Goal: Information Seeking & Learning: Learn about a topic

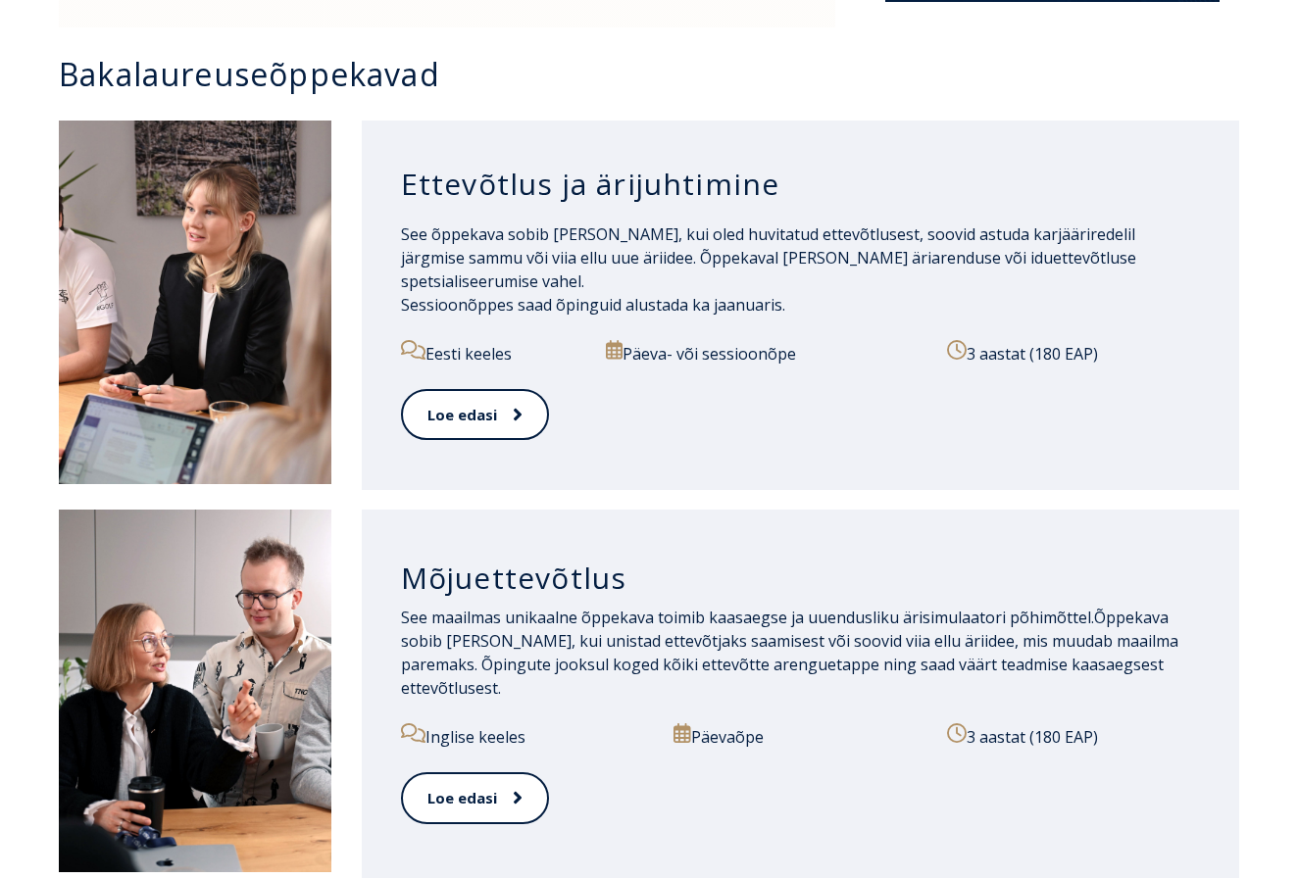
scroll to position [1362, 0]
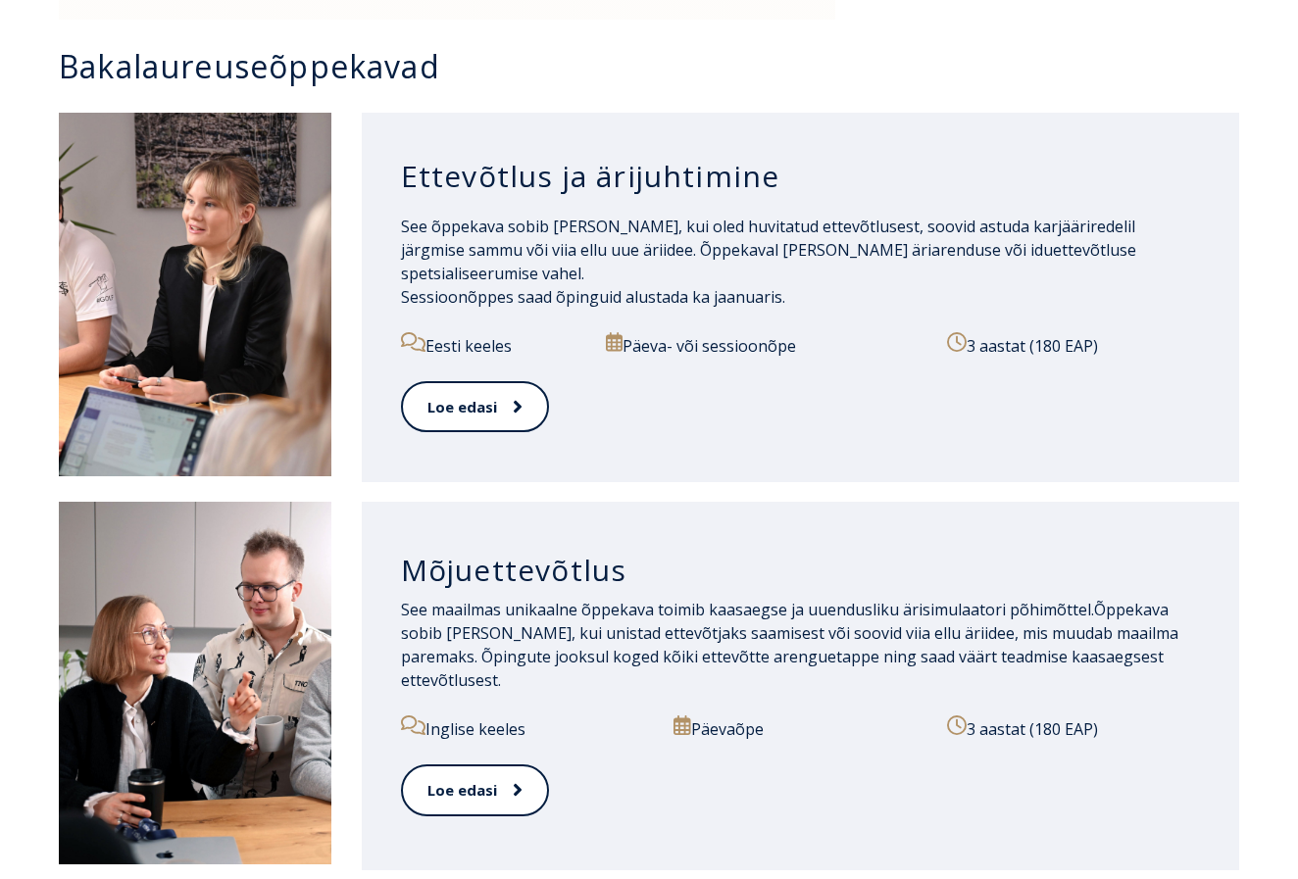
click at [516, 175] on h3 "Ettevõtlus ja ärijuhtimine" at bounding box center [800, 176] width 799 height 37
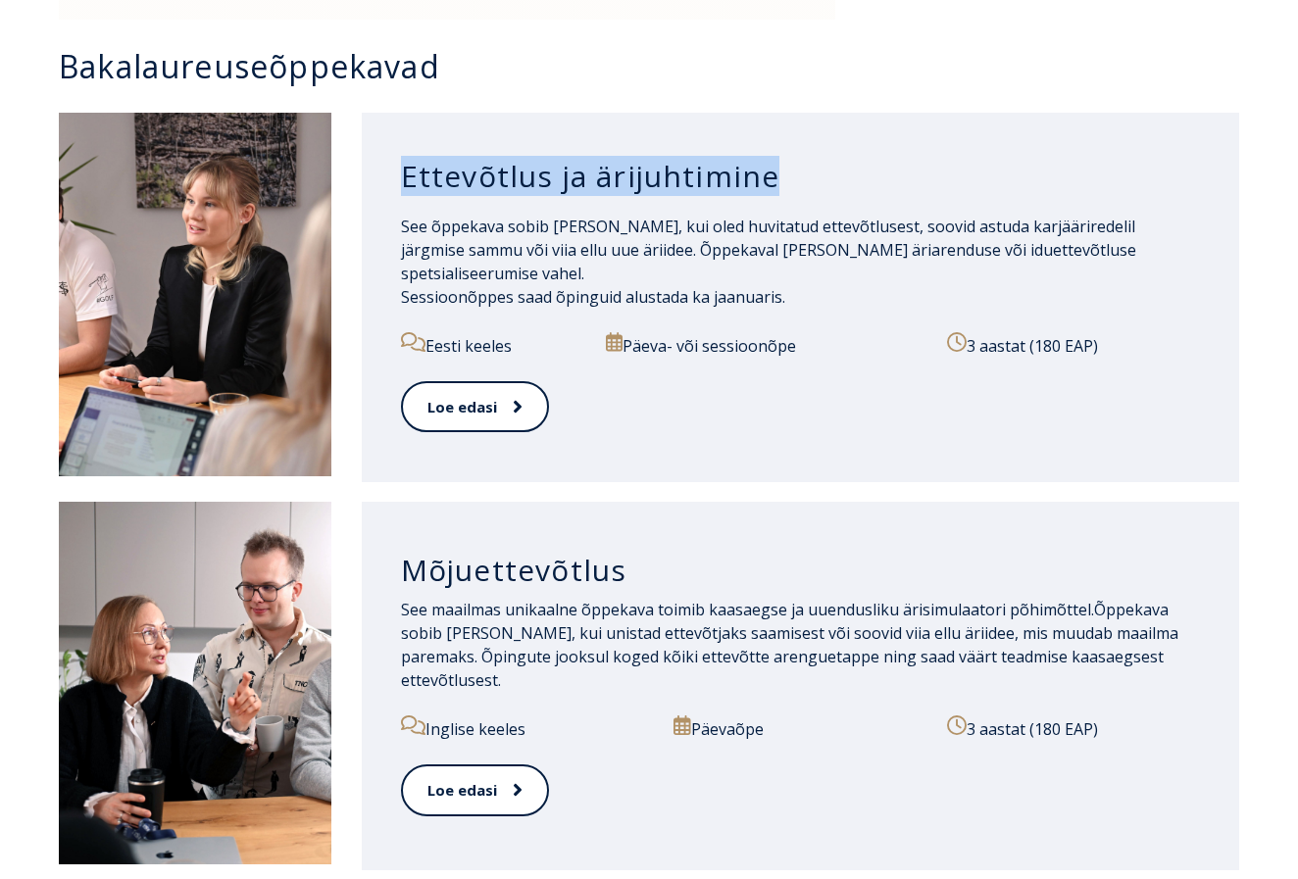
click at [516, 175] on h3 "Ettevõtlus ja ärijuhtimine" at bounding box center [800, 176] width 799 height 37
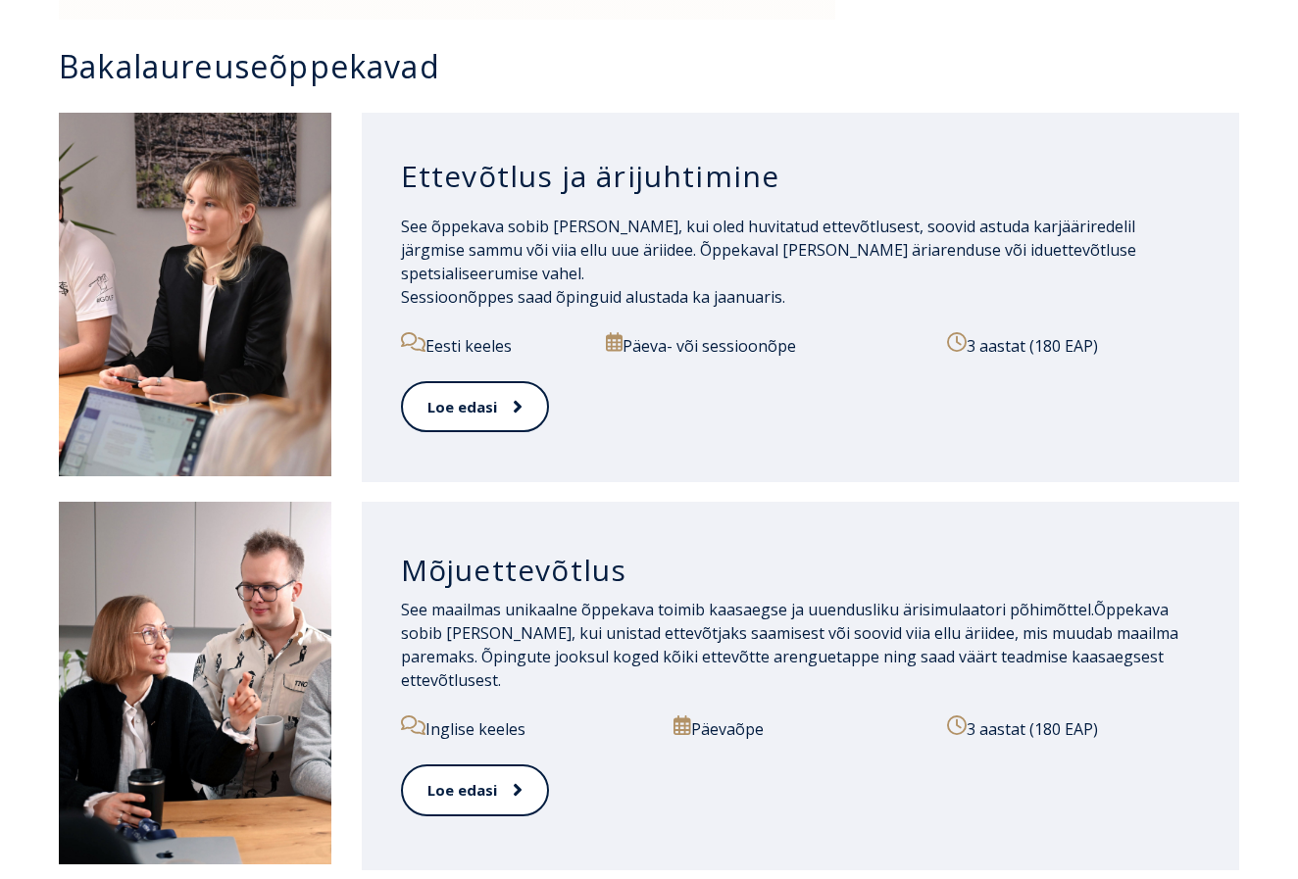
click at [581, 239] on span "See õppekava sobib [PERSON_NAME], kui oled huvitatud ettevõtlusest, soovid astu…" at bounding box center [768, 262] width 735 height 92
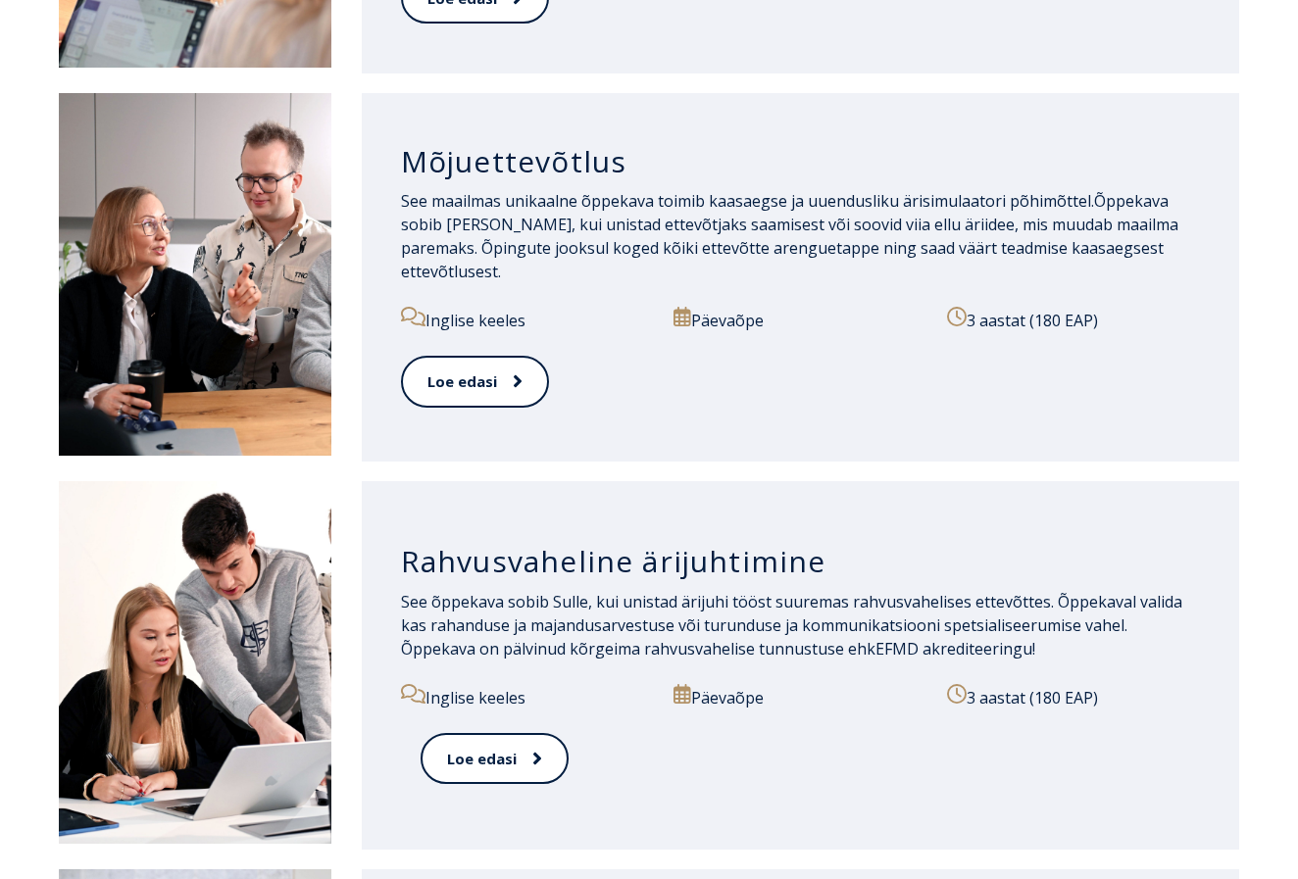
scroll to position [1769, 0]
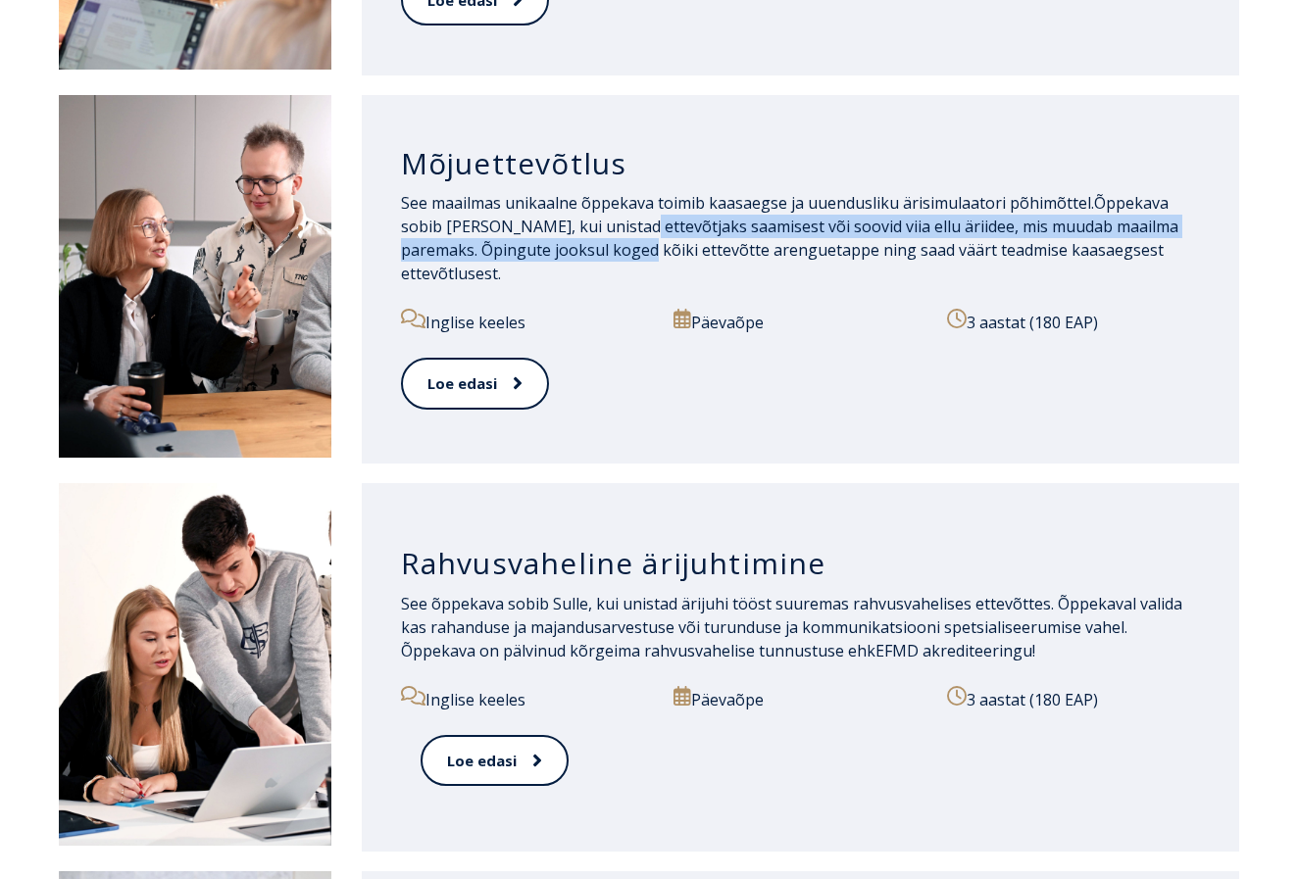
click at [622, 248] on p "See maailmas unikaalne õppekava toimib kaasaegse ja uuendusliku ärisimulaatori …" at bounding box center [800, 238] width 799 height 94
click at [622, 248] on span "Õppekava sobib [PERSON_NAME], kui unistad ettevõtjaks saamisest või soovid viia…" at bounding box center [789, 238] width 777 height 92
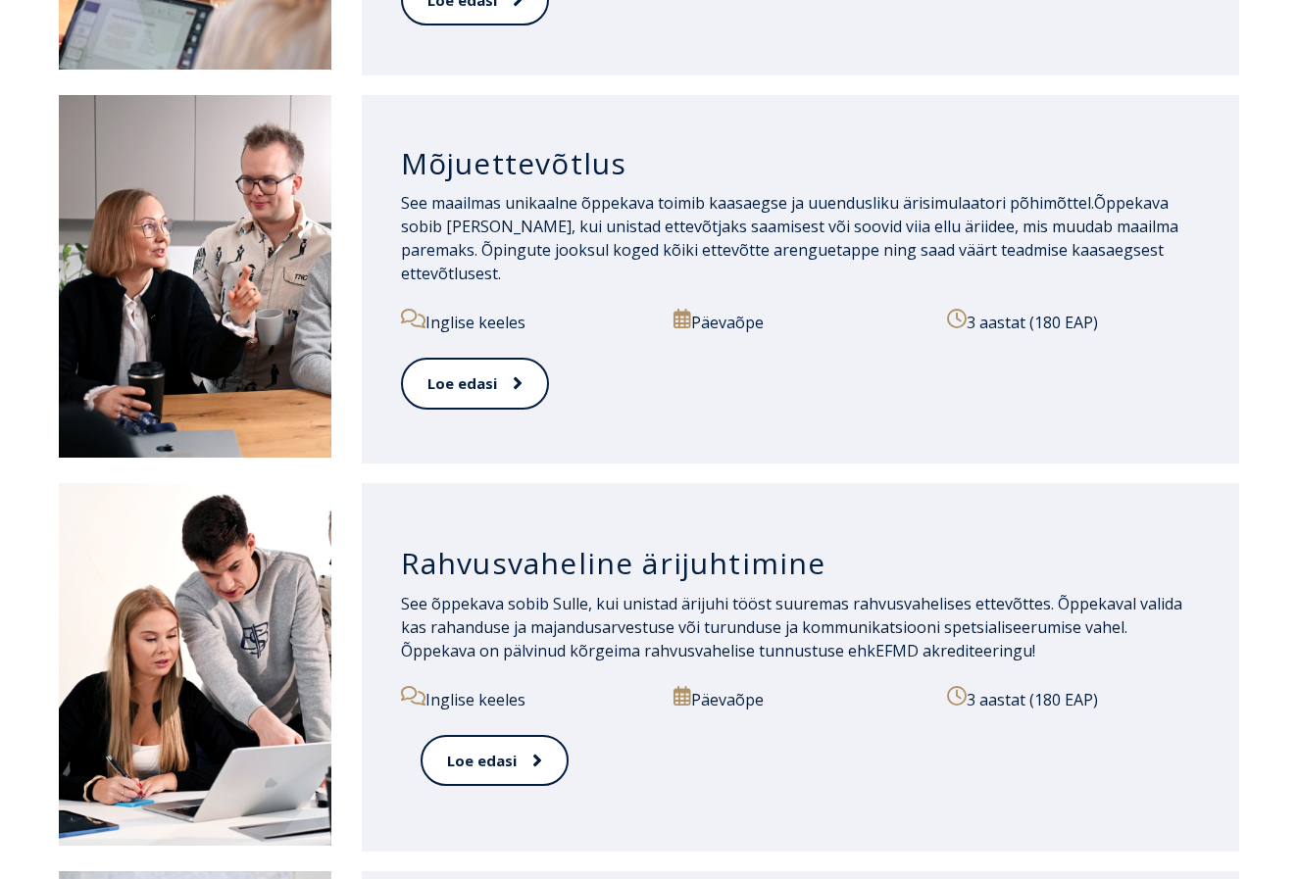
click at [552, 230] on span "Õppekava sobib [PERSON_NAME], kui unistad ettevõtjaks saamisest või soovid viia…" at bounding box center [789, 238] width 777 height 92
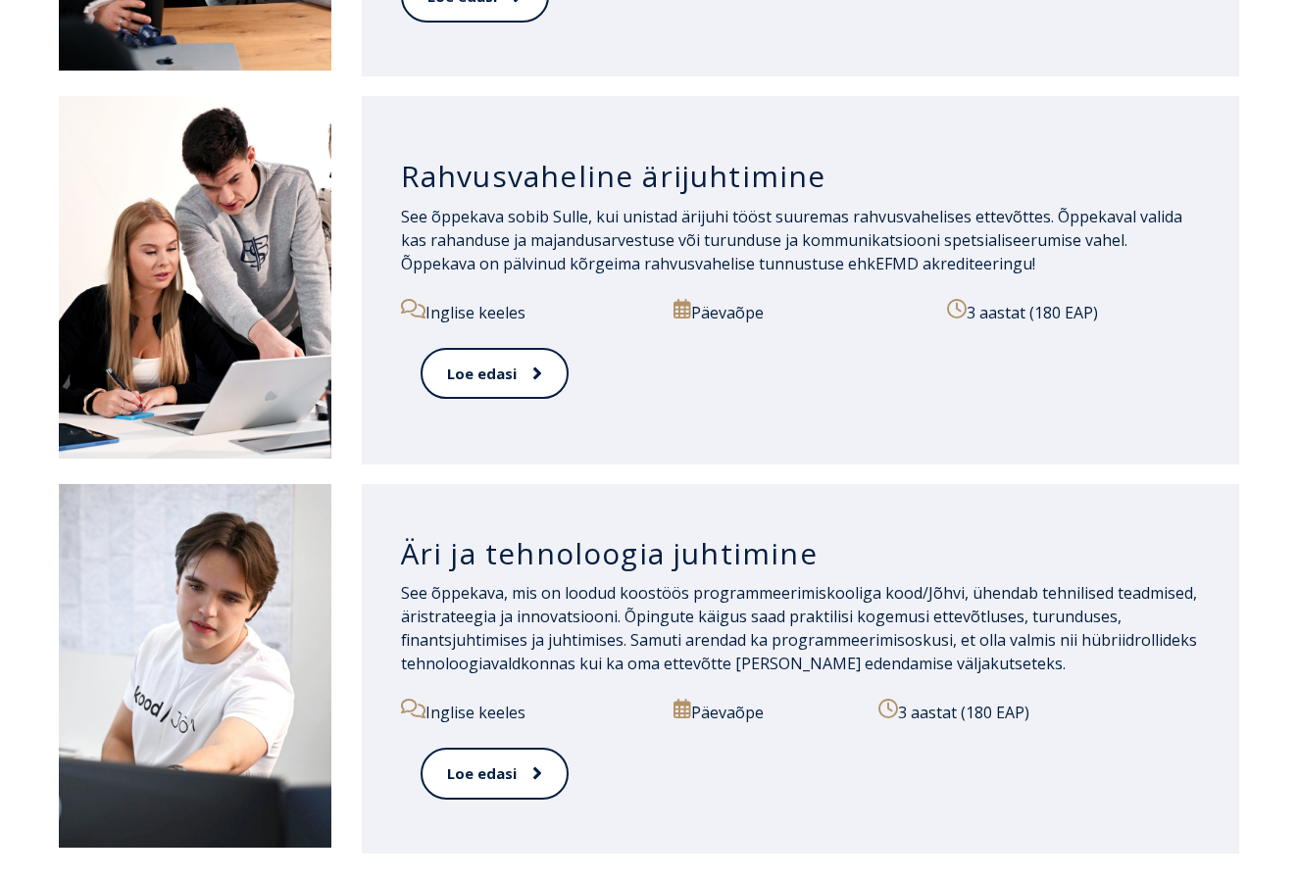
scroll to position [2185, 0]
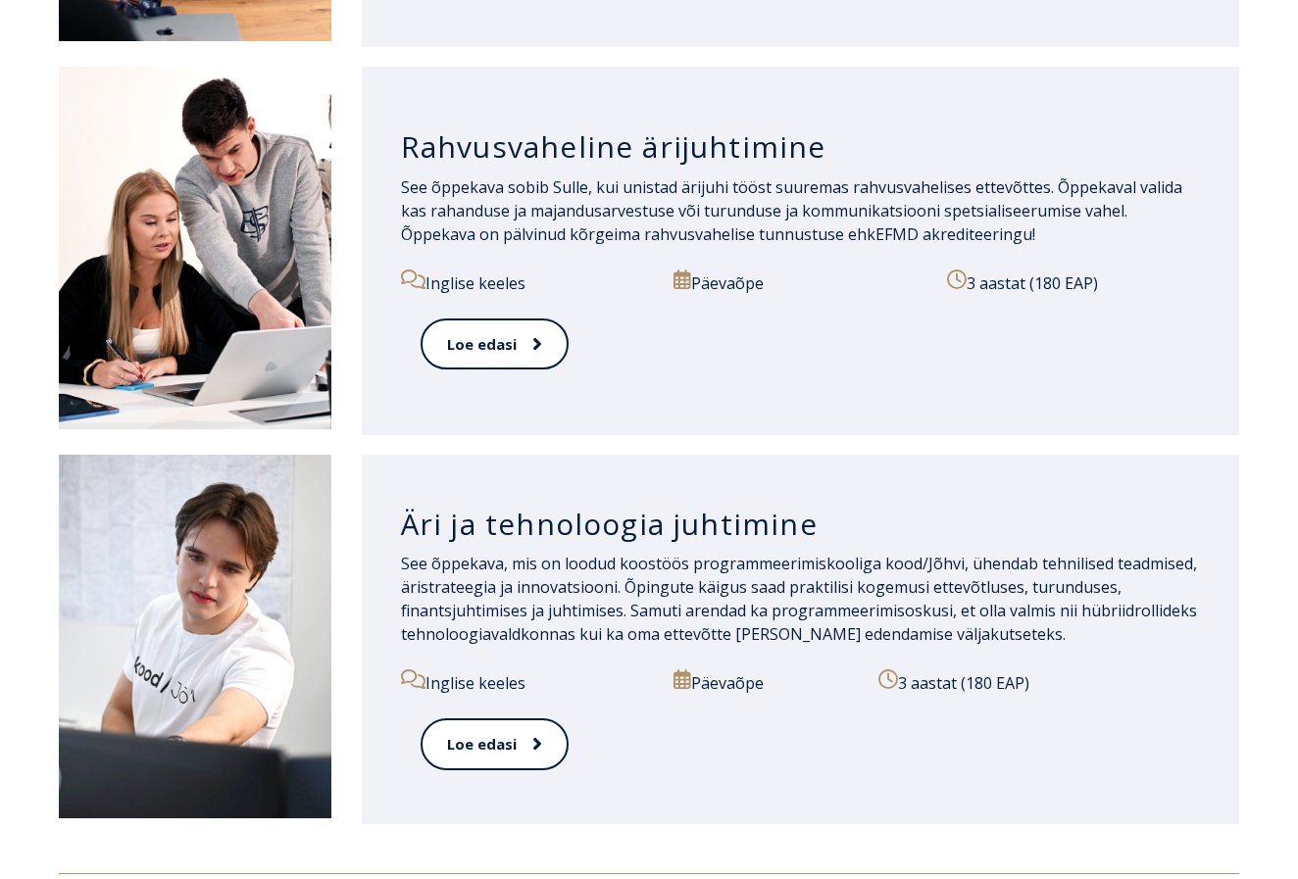
click at [581, 586] on p "See õppekava, mis on loodud koostöös programmeerimiskooliga kood/Jõhvi, ühendab…" at bounding box center [800, 599] width 799 height 94
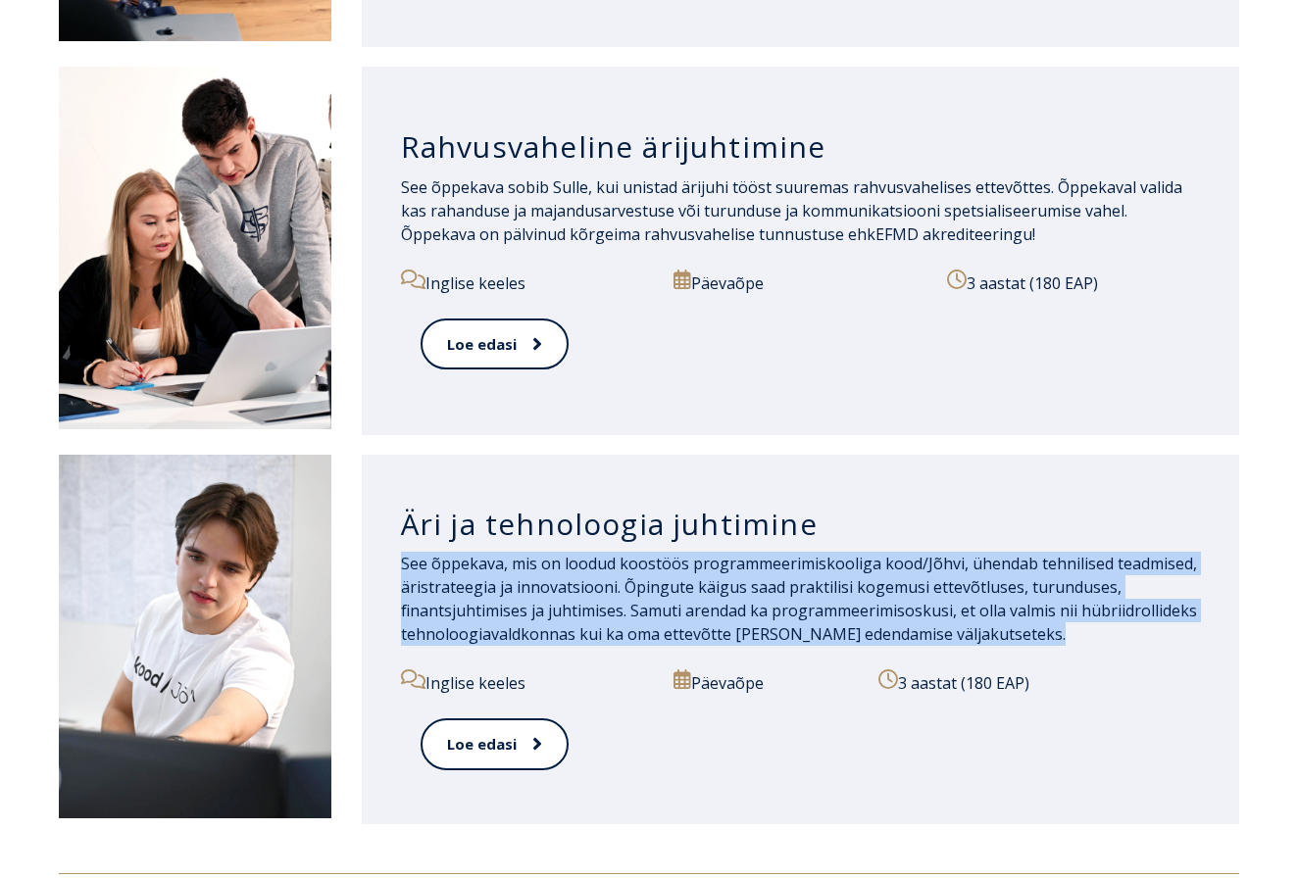
click at [581, 586] on p "See õppekava, mis on loodud koostöös programmeerimiskooliga kood/Jõhvi, ühendab…" at bounding box center [800, 599] width 799 height 94
click at [604, 584] on p "See õppekava, mis on loodud koostöös programmeerimiskooliga kood/Jõhvi, ühendab…" at bounding box center [800, 599] width 799 height 94
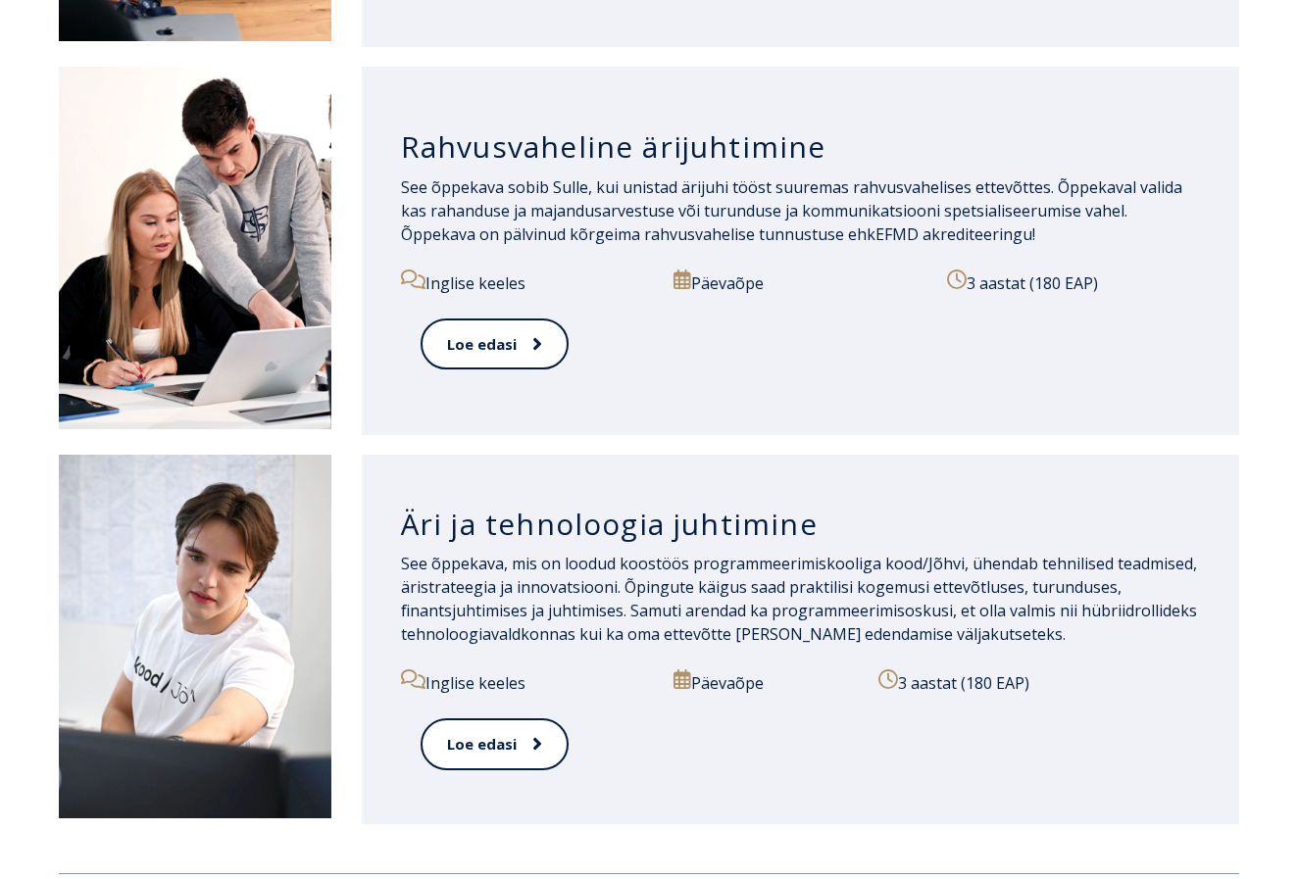
click at [419, 563] on p "See õppekava, mis on loodud koostöös programmeerimiskooliga kood/Jõhvi, ühendab…" at bounding box center [800, 599] width 799 height 94
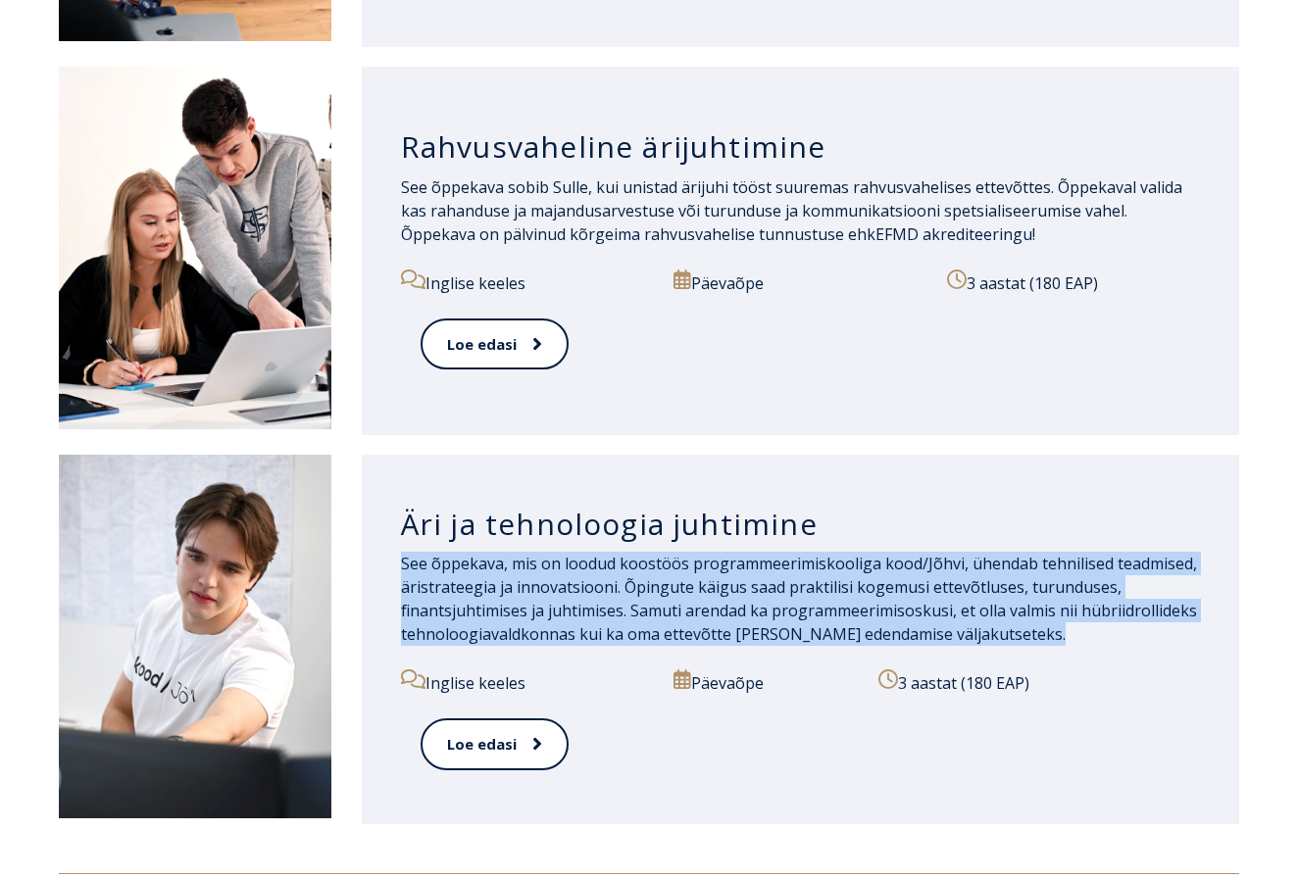
click at [419, 563] on p "See õppekava, mis on loodud koostöös programmeerimiskooliga kood/Jõhvi, ühendab…" at bounding box center [800, 599] width 799 height 94
click at [500, 590] on p "See õppekava, mis on loodud koostöös programmeerimiskooliga kood/Jõhvi, ühendab…" at bounding box center [800, 599] width 799 height 94
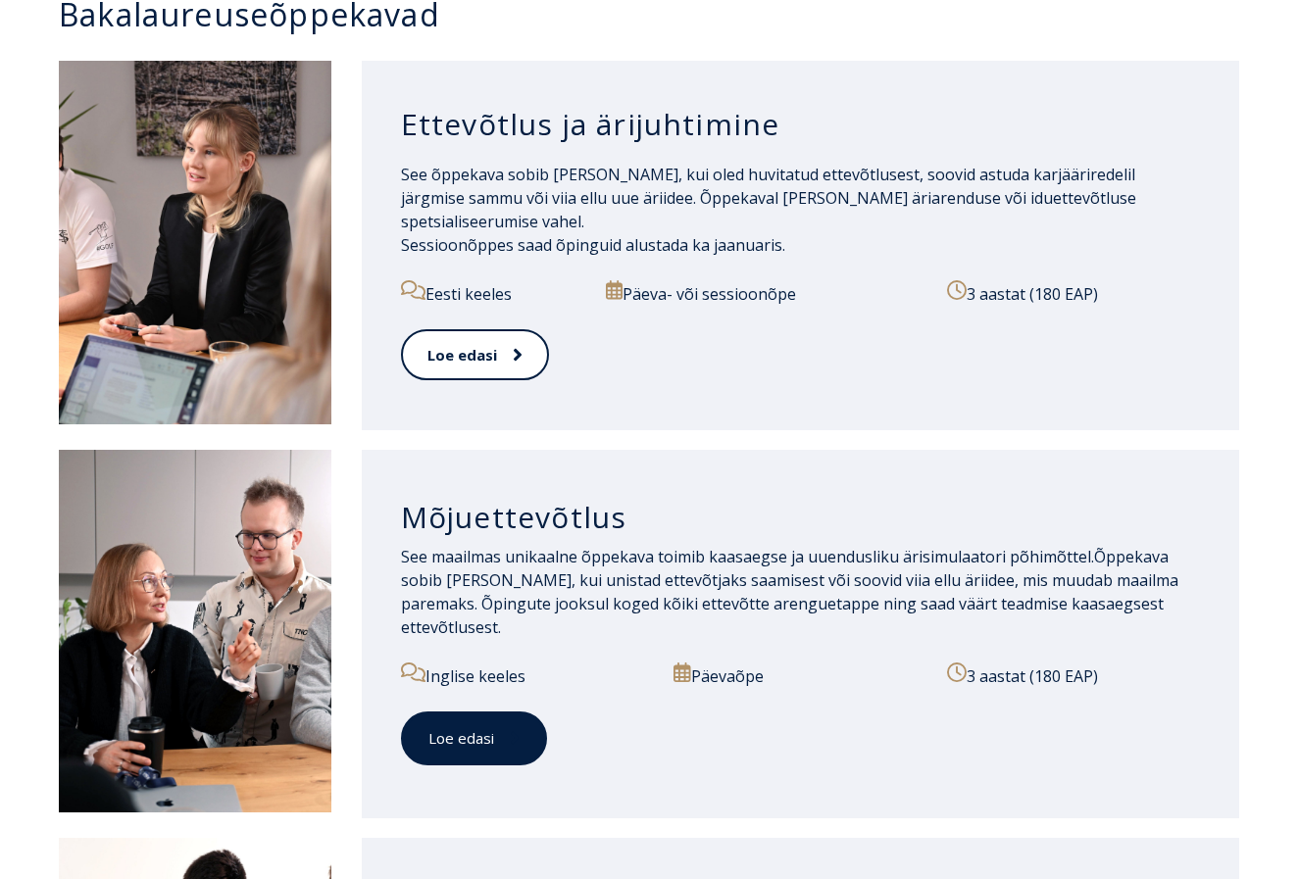
scroll to position [1409, 0]
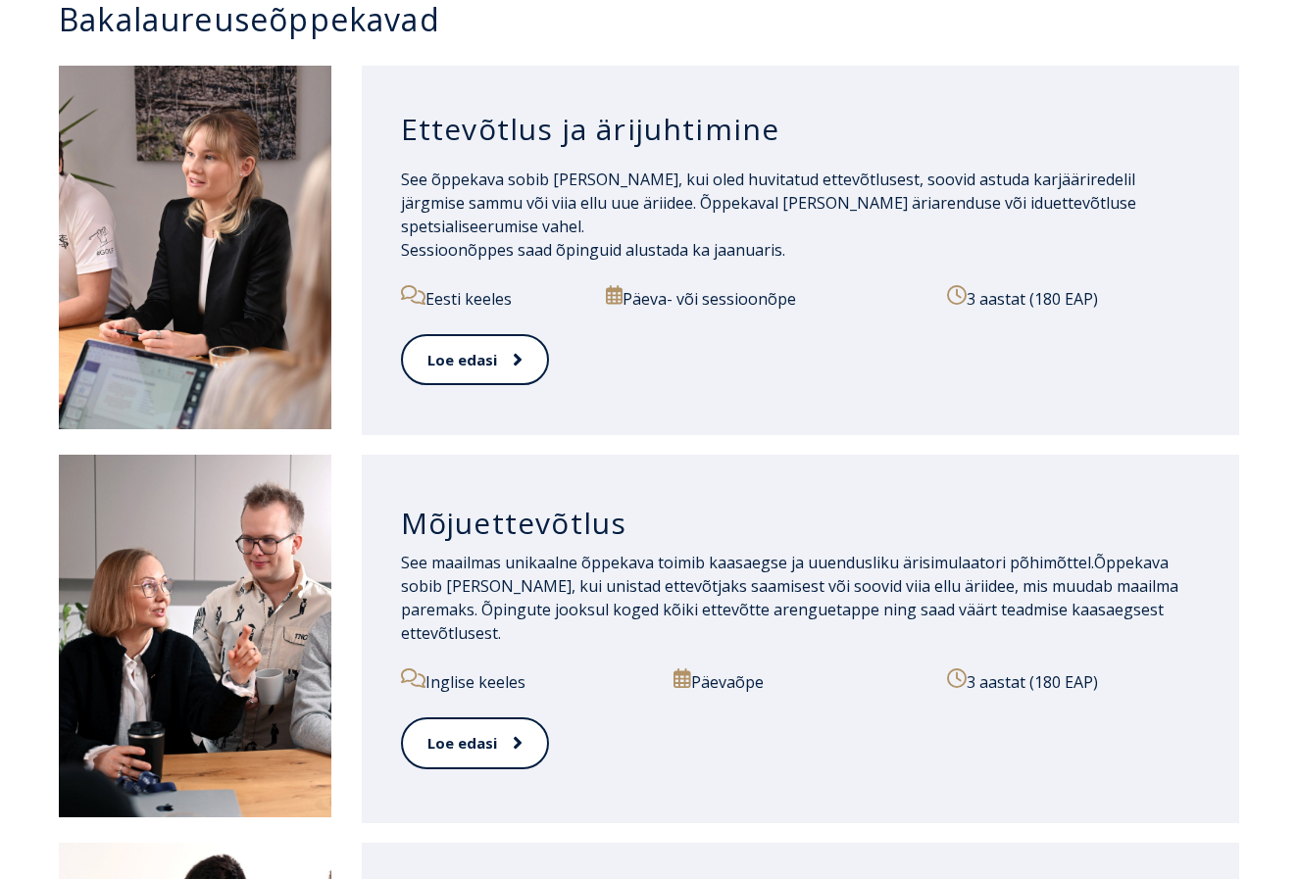
click at [519, 534] on h3 "Mõjuettevõtlus" at bounding box center [800, 523] width 799 height 37
click at [588, 542] on h3 "Mõjuettevõtlus" at bounding box center [800, 523] width 799 height 37
click at [601, 525] on h3 "Mõjuettevõtlus" at bounding box center [800, 523] width 799 height 37
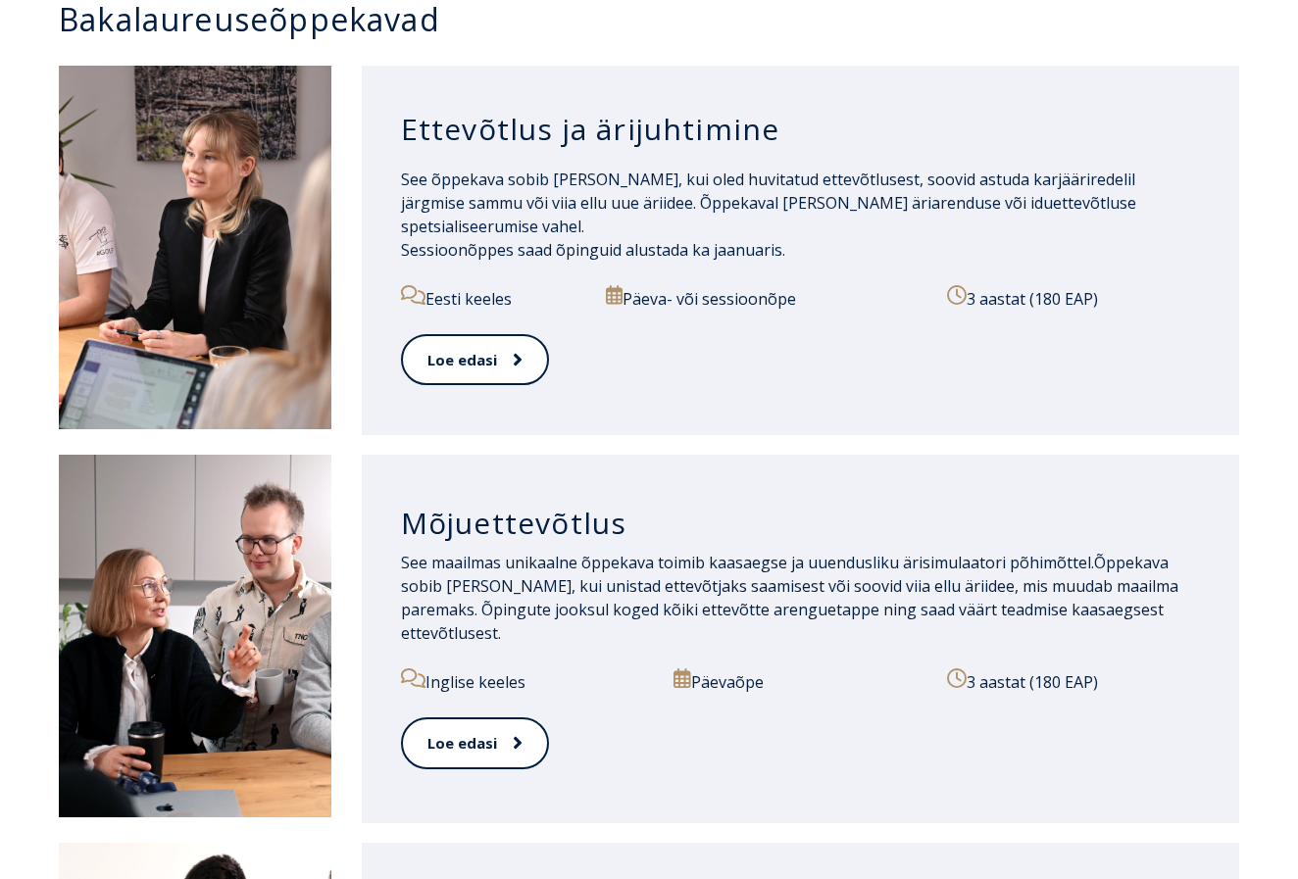
click at [650, 229] on span "See õppekava sobib [PERSON_NAME], kui oled huvitatud ettevõtlusest, soovid astu…" at bounding box center [768, 215] width 735 height 92
click at [518, 353] on icon at bounding box center [515, 360] width 10 height 20
